Goal: Transaction & Acquisition: Download file/media

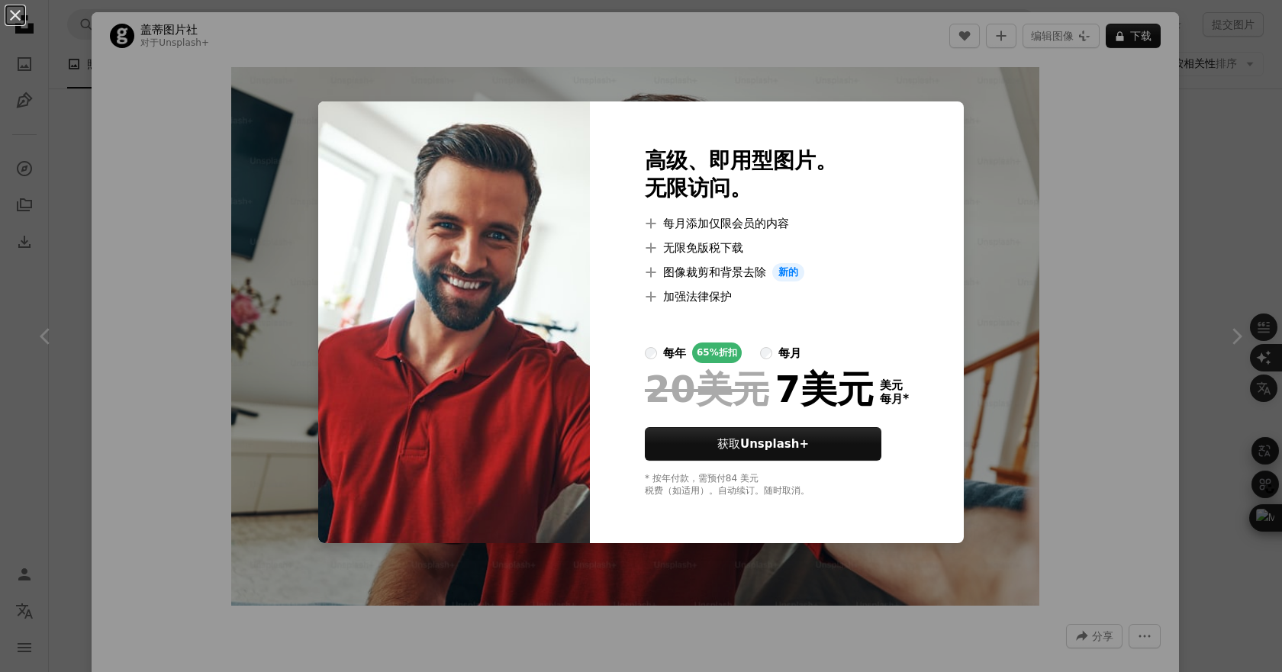
scroll to position [1475, 0]
click at [1049, 196] on div "An X shape 高级、即用型图片。 无限访问。 A plus sign 每月添加仅限会员的内容 A plus sign 无限免版税下载 A plus s…" at bounding box center [641, 336] width 1282 height 672
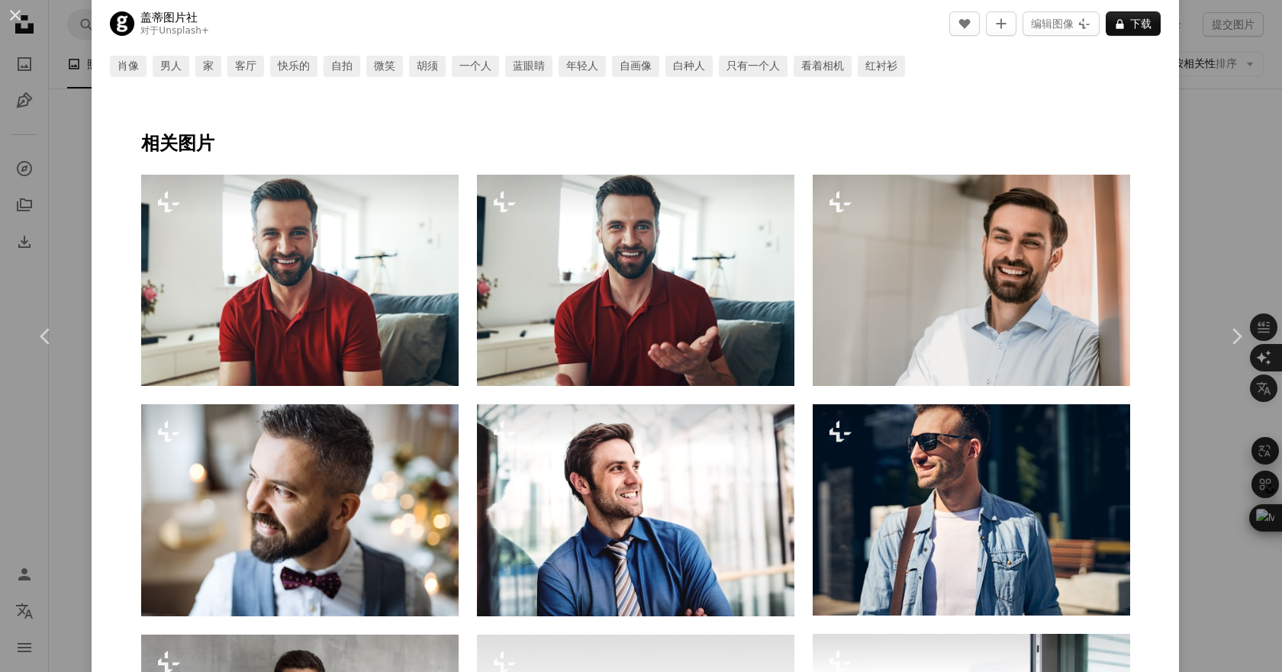
scroll to position [801, 0]
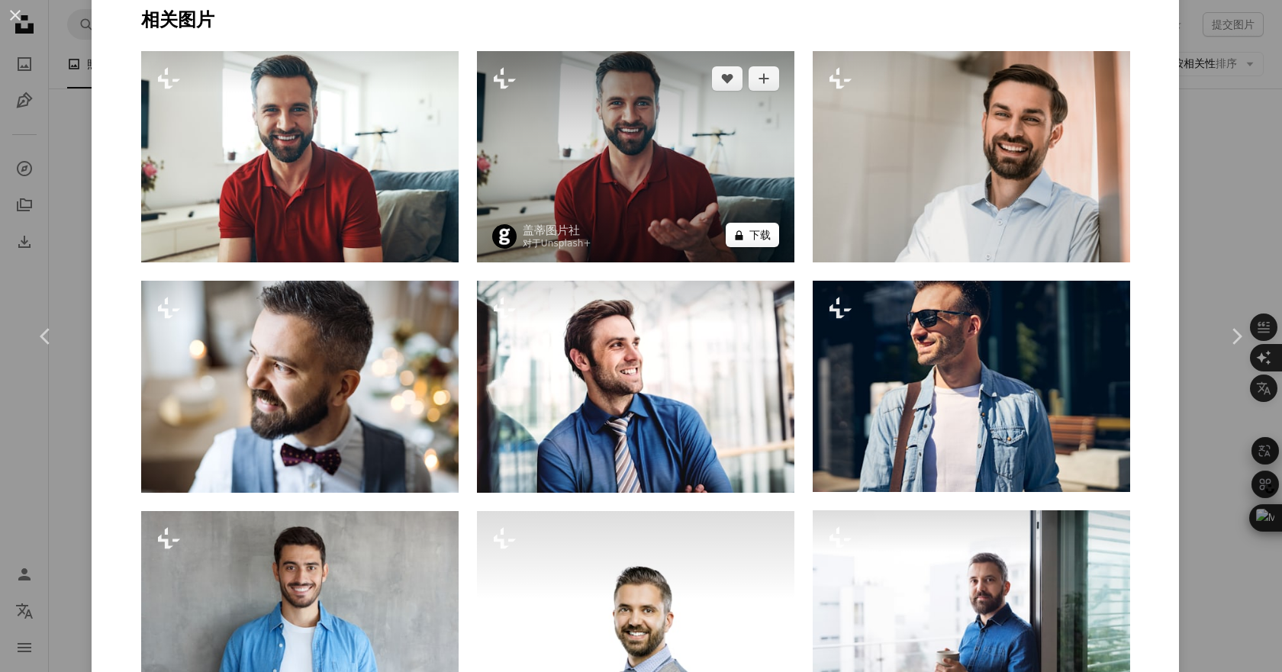
click at [762, 237] on font "下载" at bounding box center [759, 235] width 21 height 12
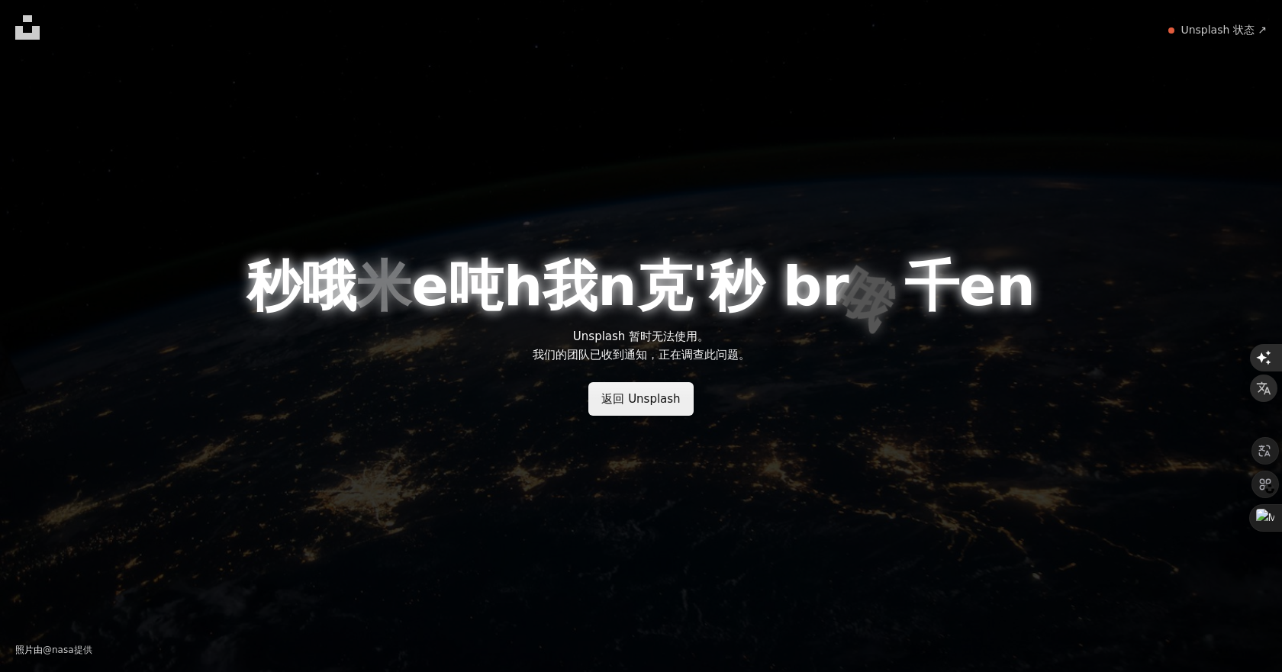
click at [667, 399] on font "返回 Unsplash" at bounding box center [640, 399] width 79 height 14
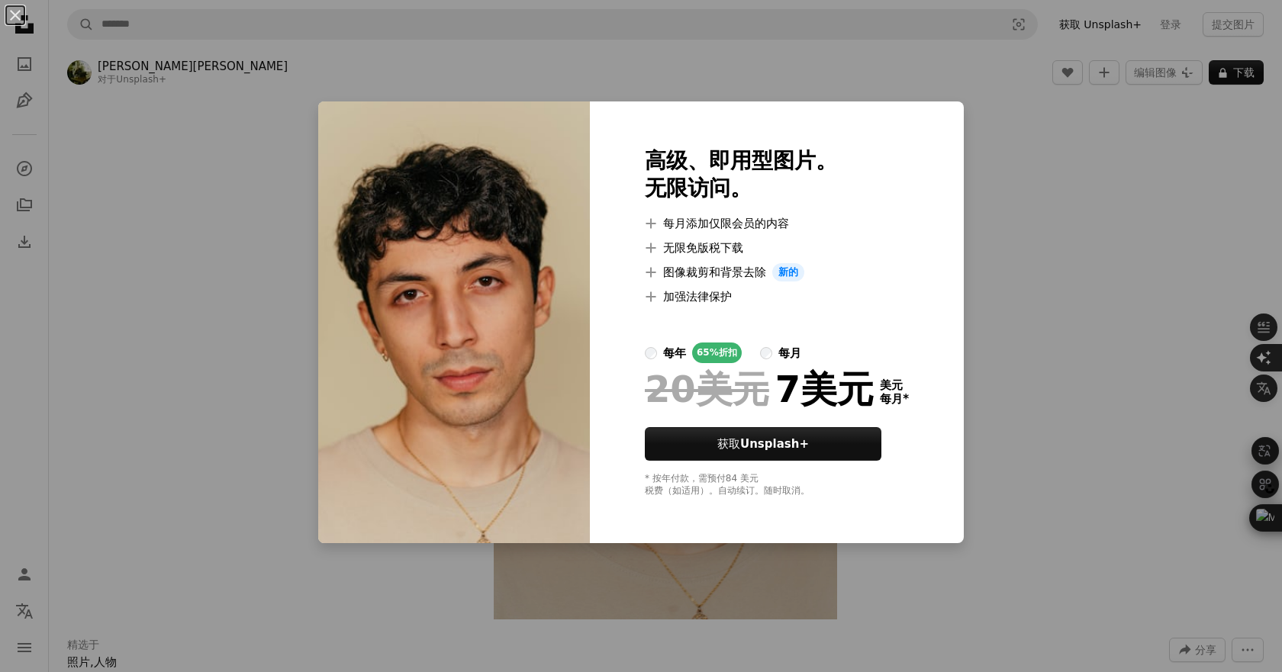
scroll to position [5, 0]
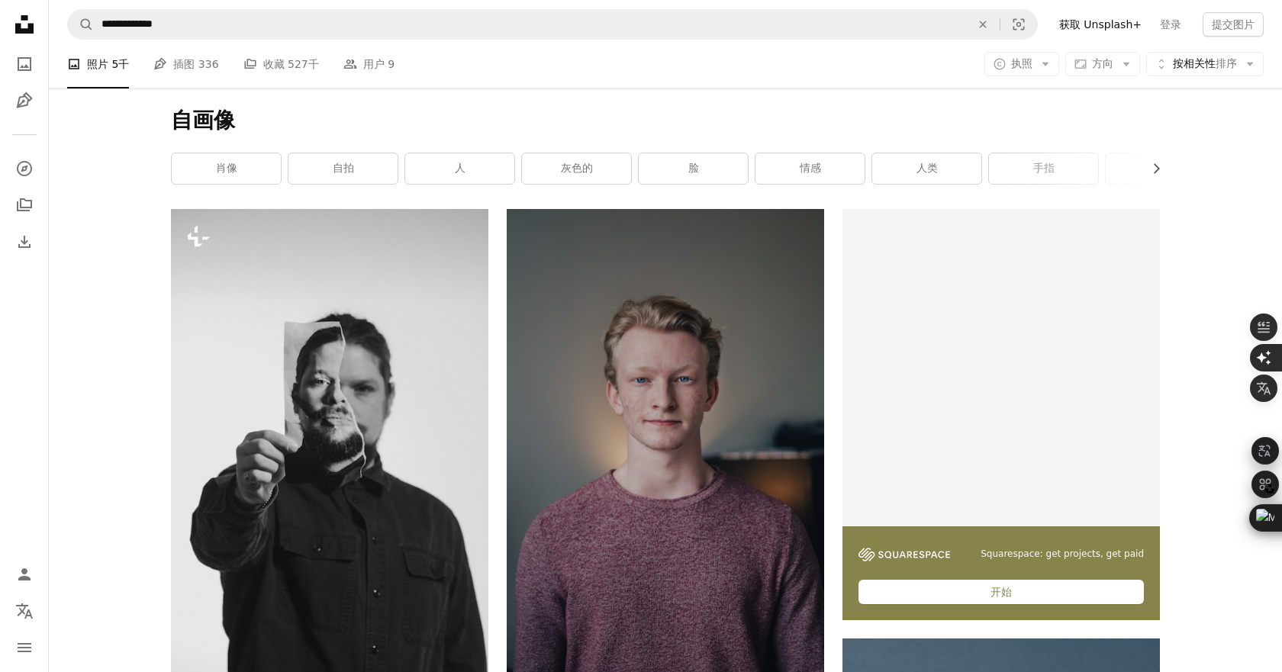
scroll to position [9205, 0]
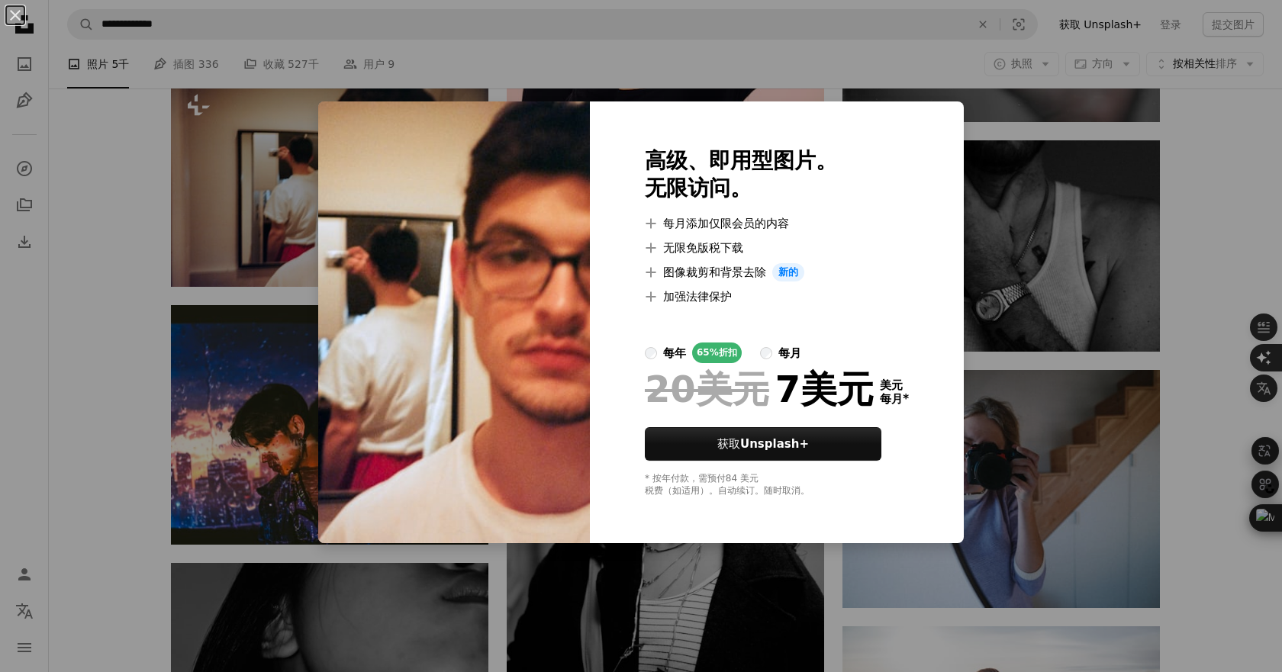
click at [67, 295] on div "An X shape 高级、即用型图片。 无限访问。 A plus sign 每月添加仅限会员的内容 A plus sign 无限免版税下载 A plus s…" at bounding box center [641, 336] width 1282 height 672
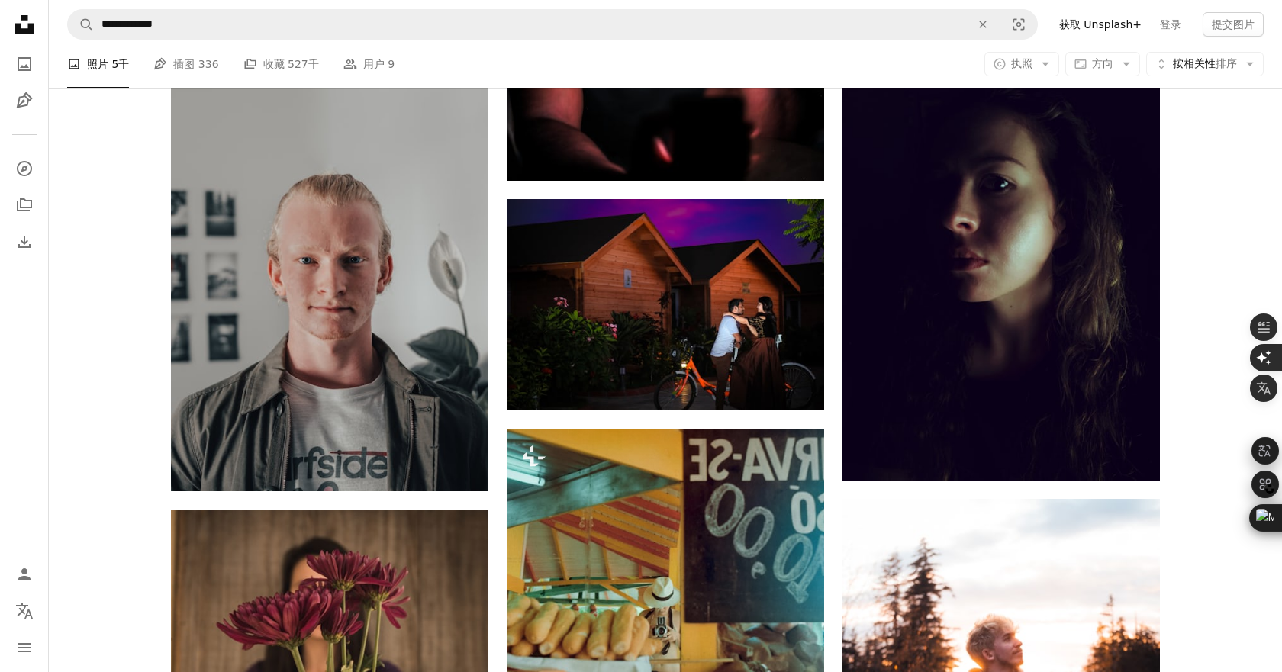
scroll to position [10235, 0]
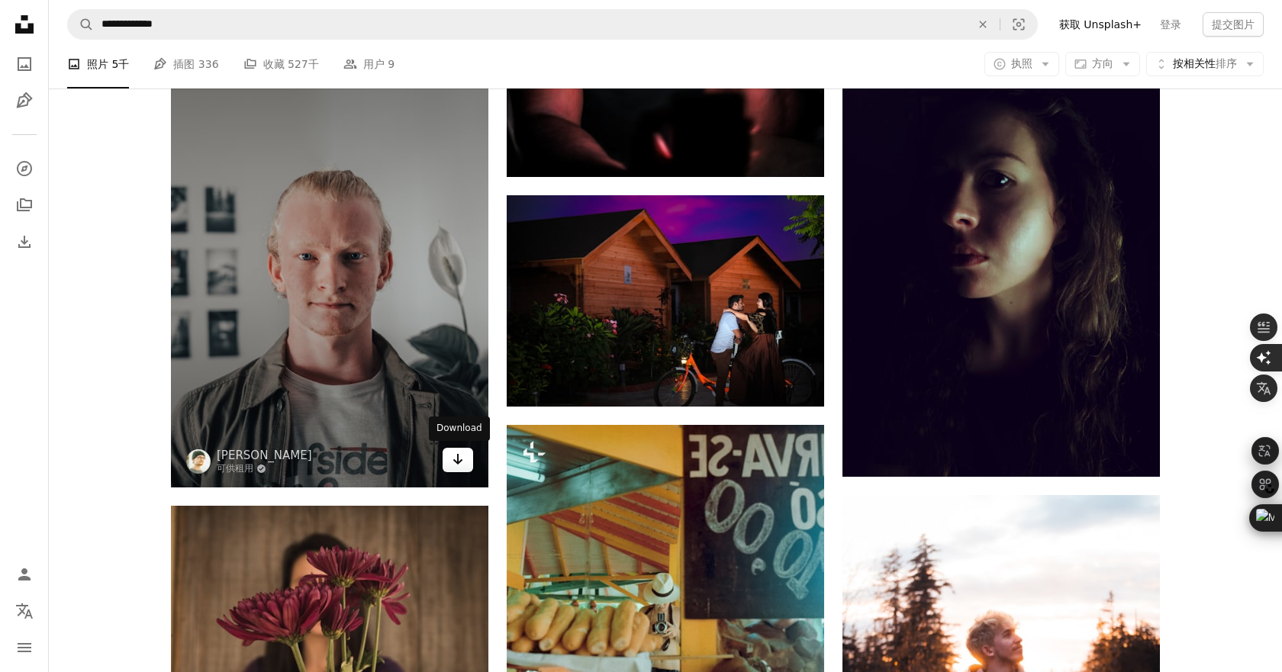
click at [461, 460] on icon "下载" at bounding box center [458, 459] width 10 height 11
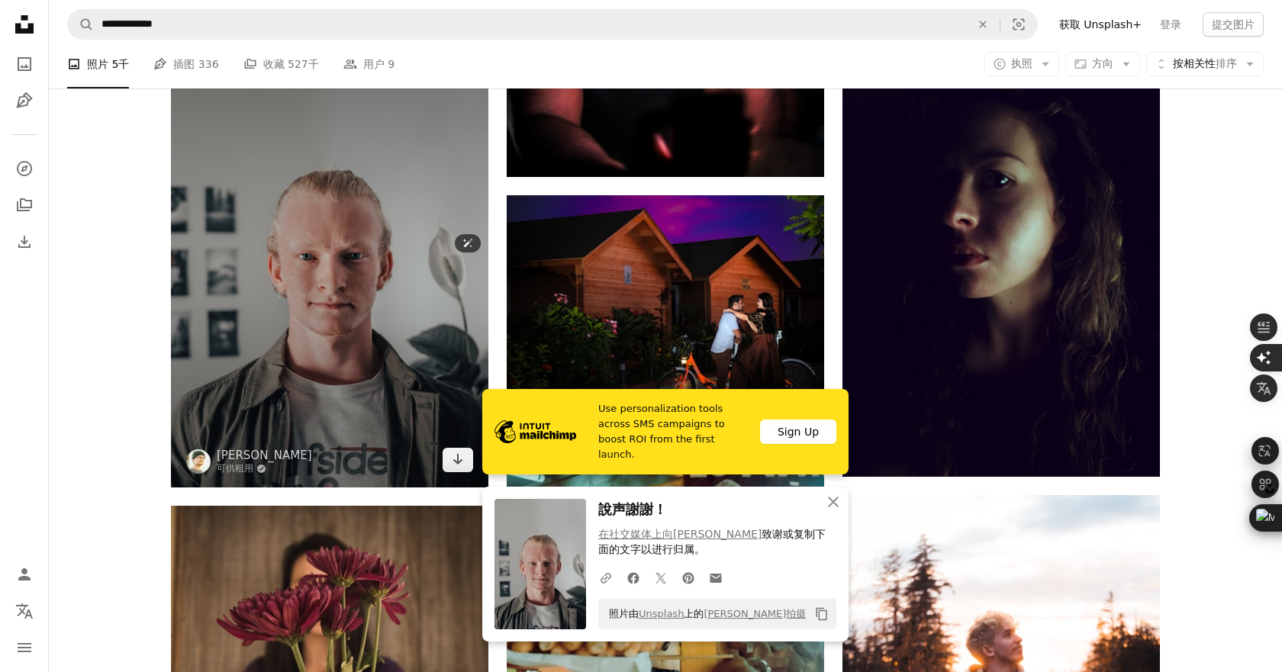
click at [178, 404] on img at bounding box center [329, 256] width 317 height 459
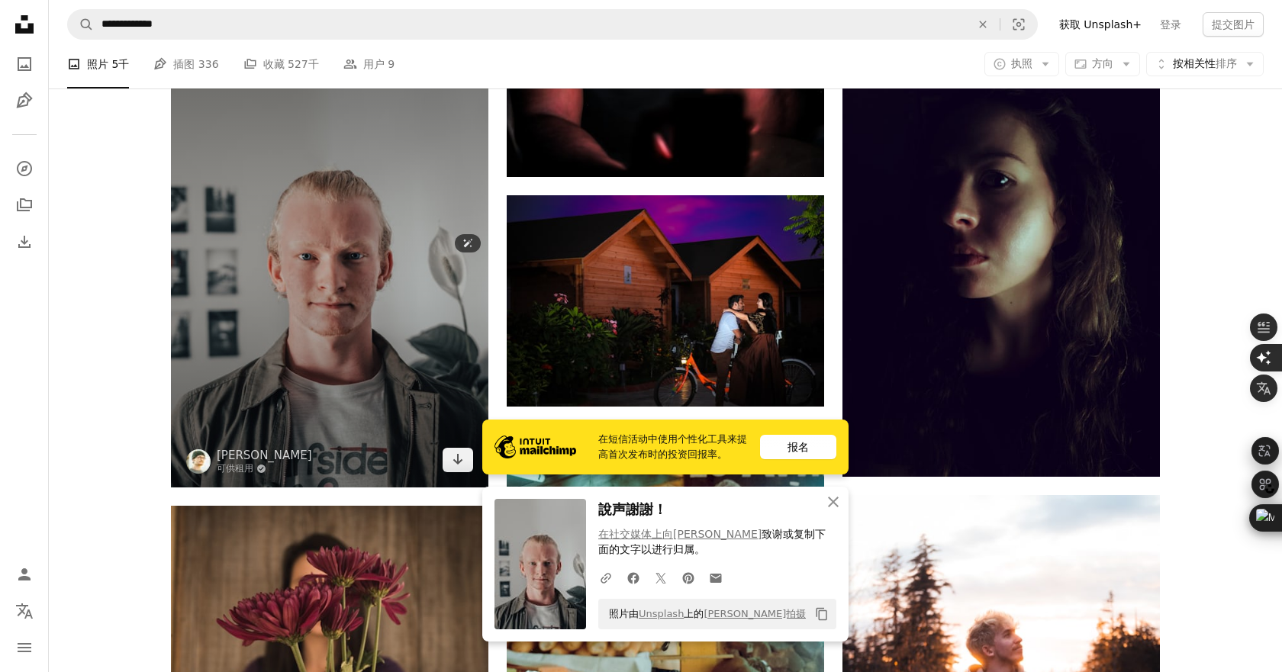
scroll to position [10856, 0]
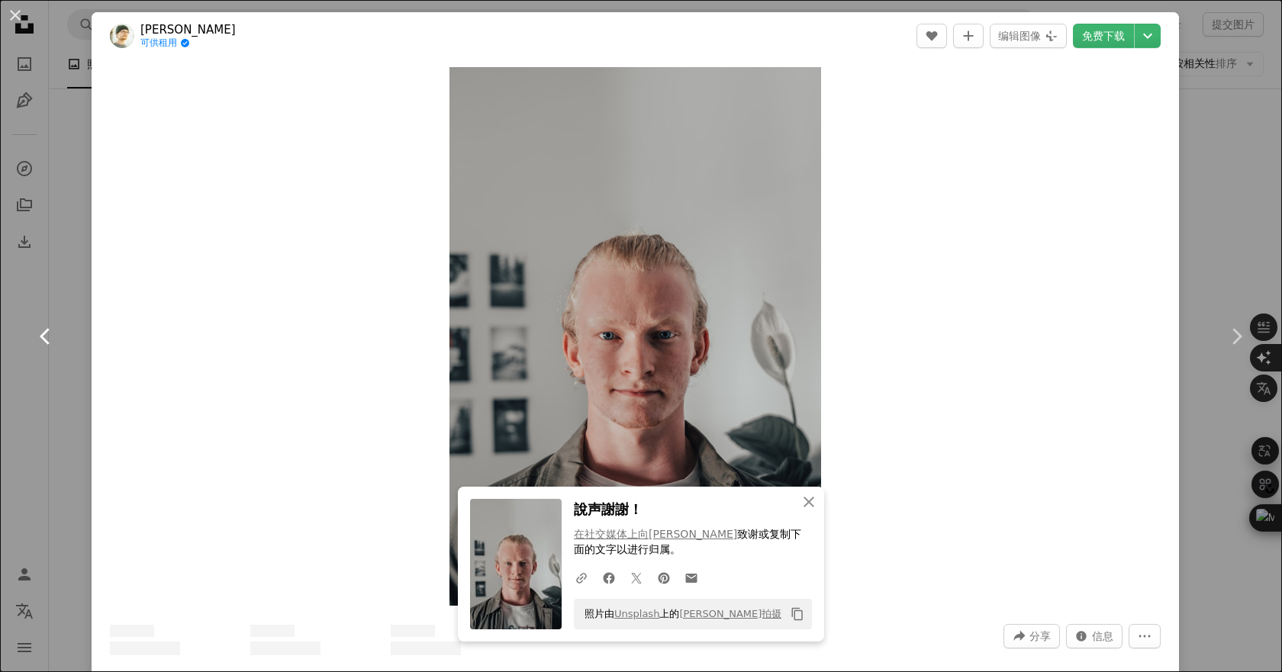
click at [49, 295] on link "Chevron left" at bounding box center [46, 336] width 92 height 147
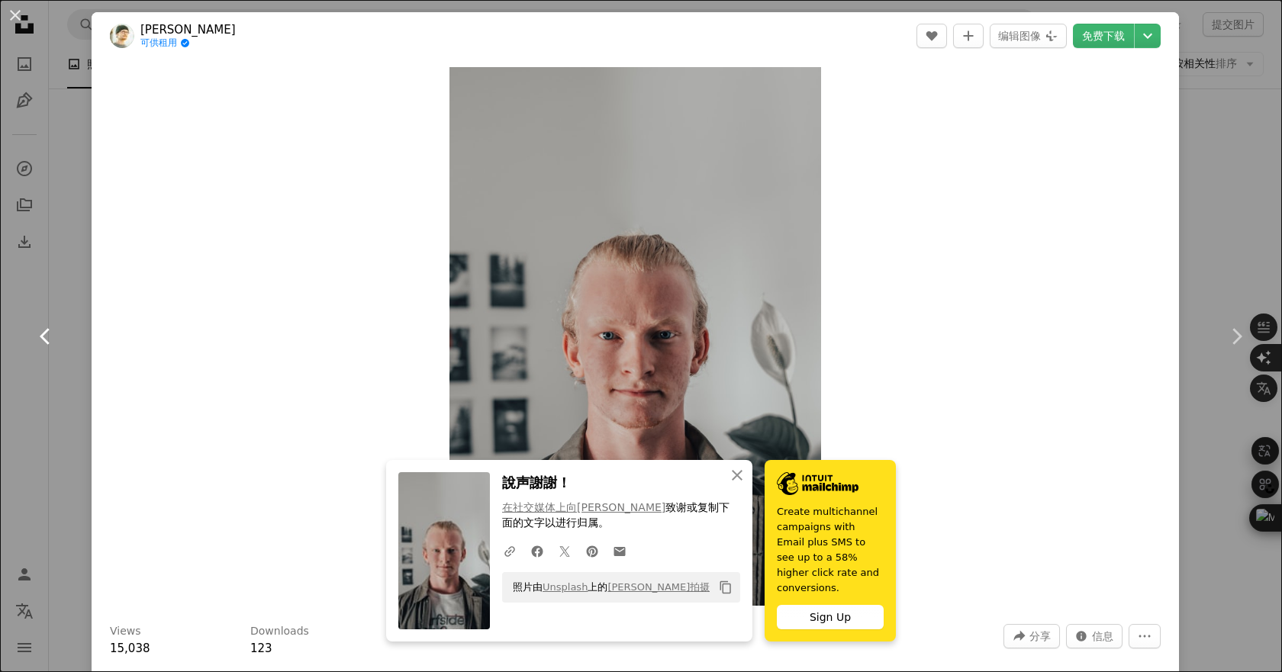
click at [40, 322] on link "Chevron left" at bounding box center [46, 336] width 92 height 147
click at [76, 335] on link "Chevron left" at bounding box center [46, 336] width 92 height 147
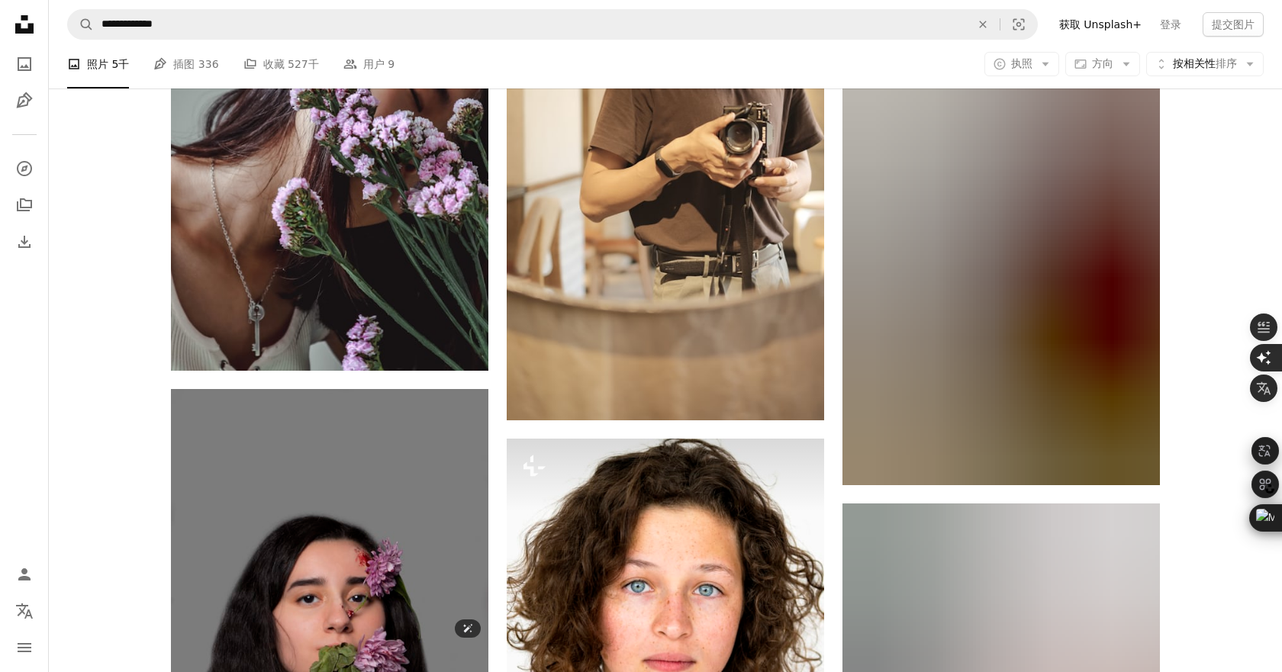
scroll to position [18324, 0]
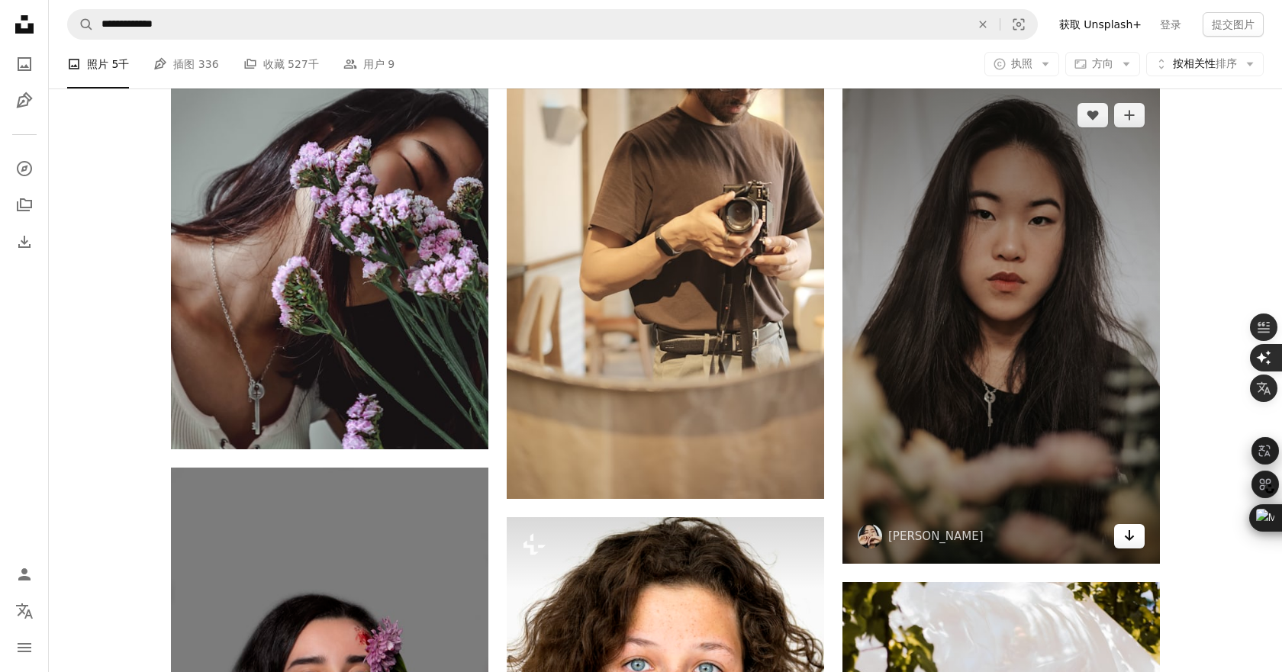
click at [1124, 538] on icon "Arrow pointing down" at bounding box center [1129, 536] width 12 height 18
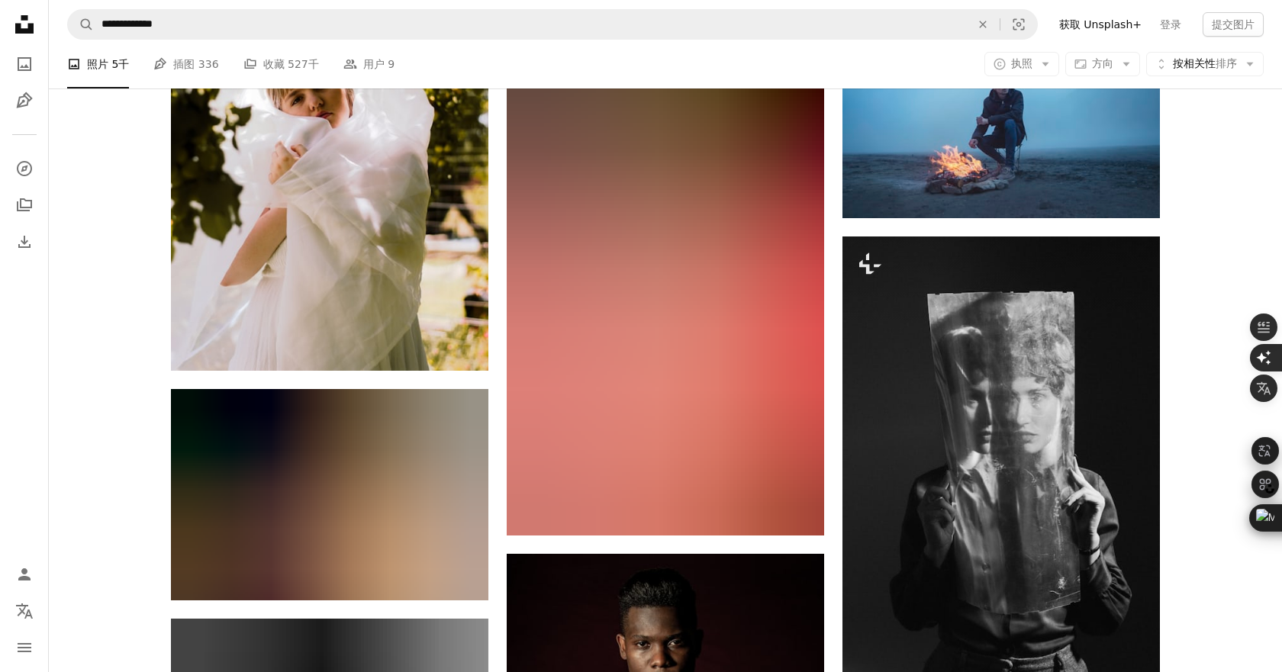
scroll to position [20928, 0]
